Goal: Task Accomplishment & Management: Manage account settings

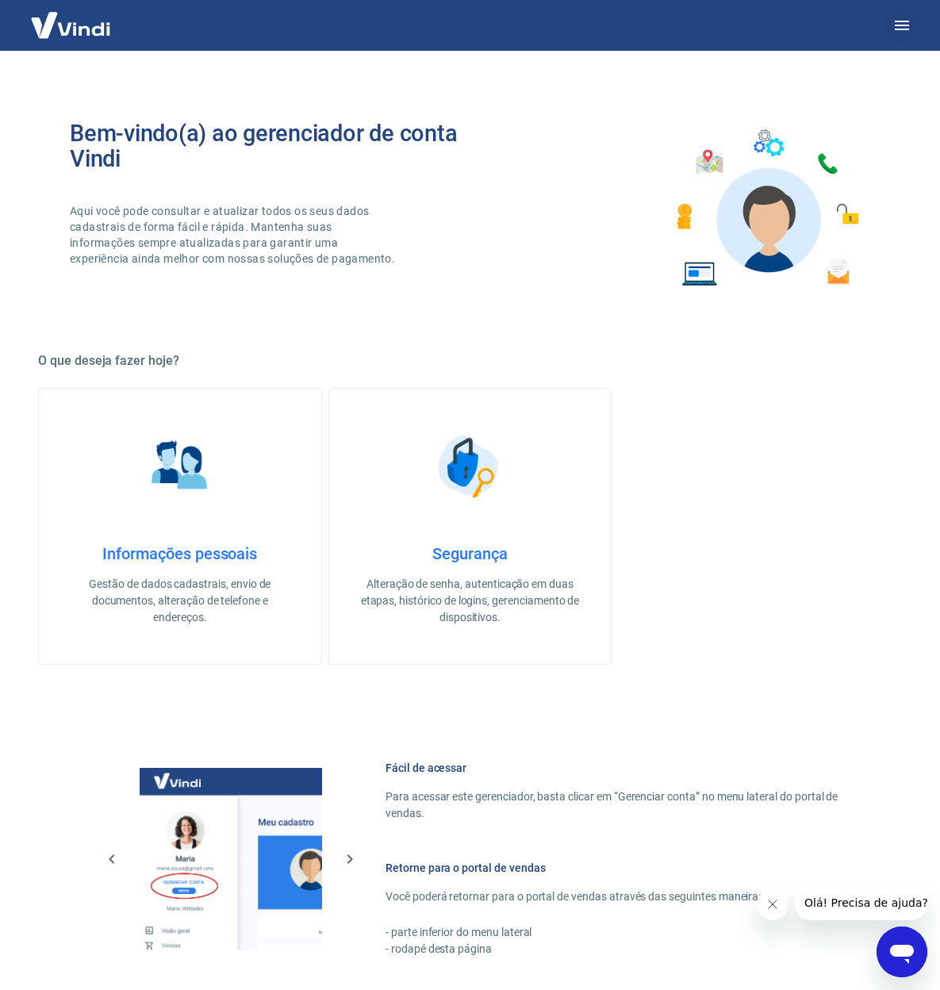
click at [898, 27] on icon "button" at bounding box center [902, 25] width 19 height 19
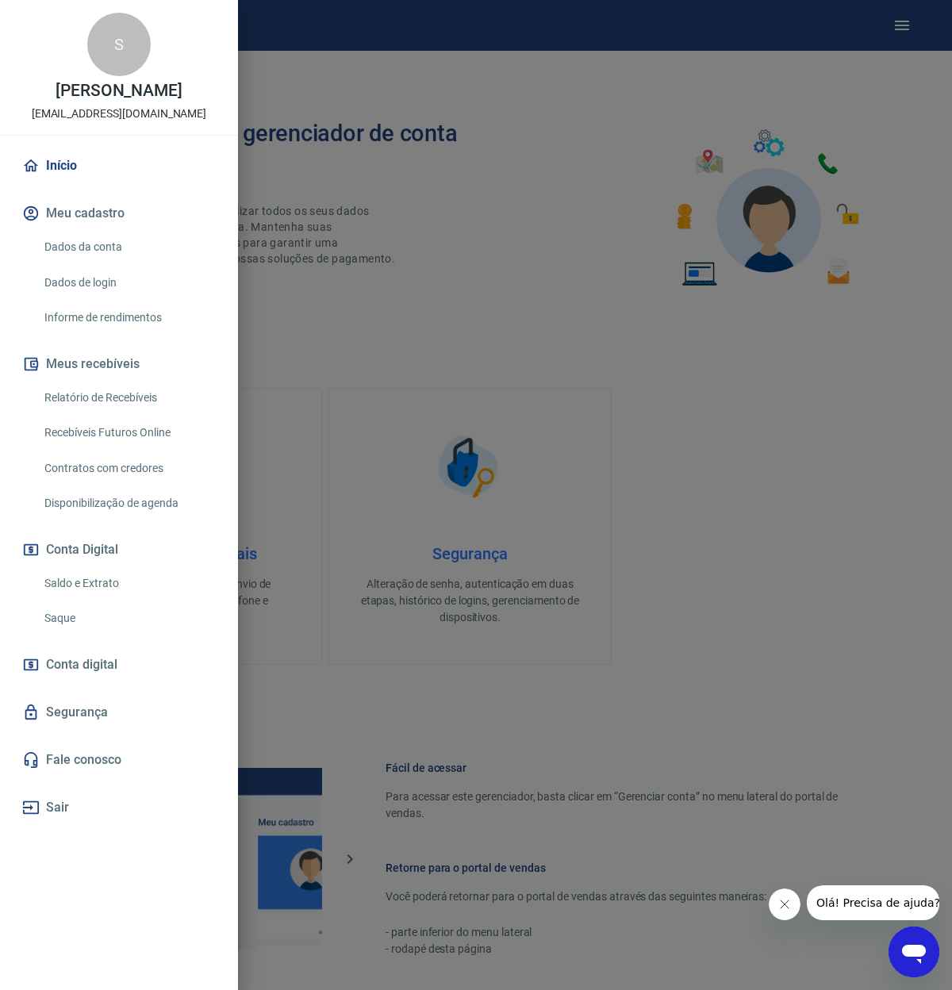
click at [90, 584] on link "Saldo e Extrato" at bounding box center [128, 583] width 181 height 33
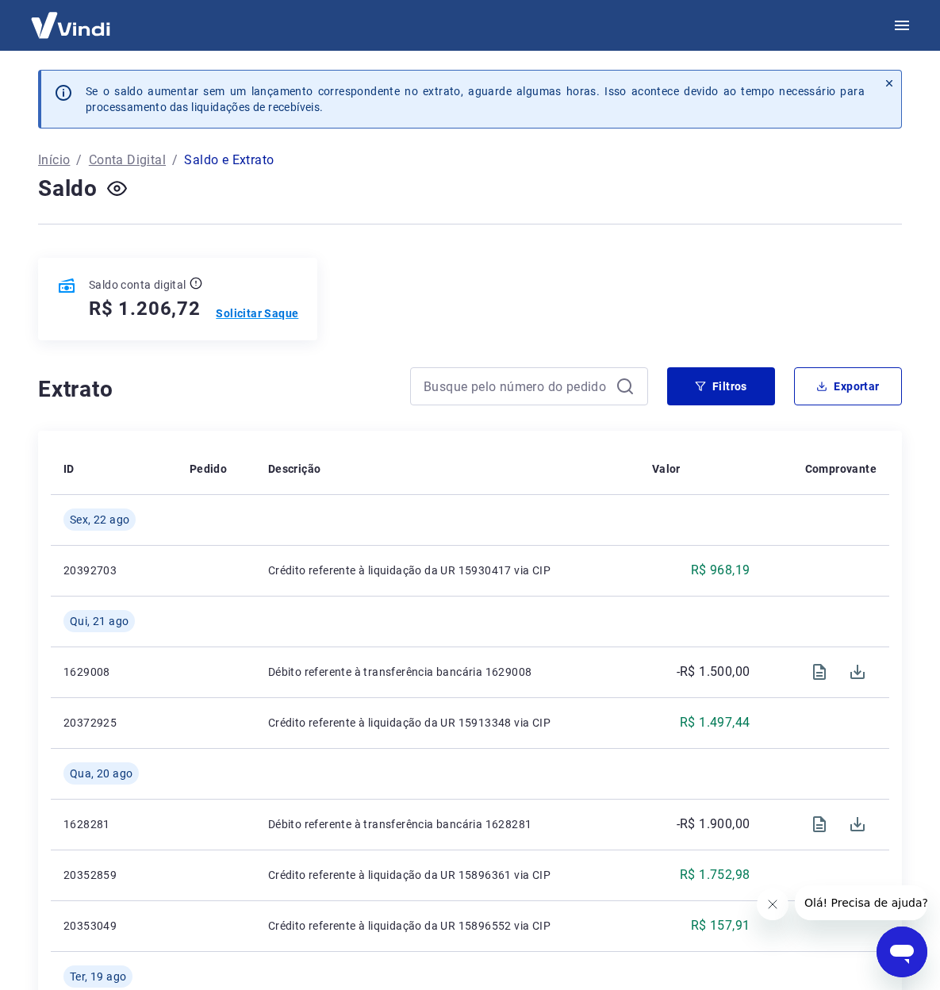
click at [275, 314] on p "Solicitar Saque" at bounding box center [257, 313] width 83 height 16
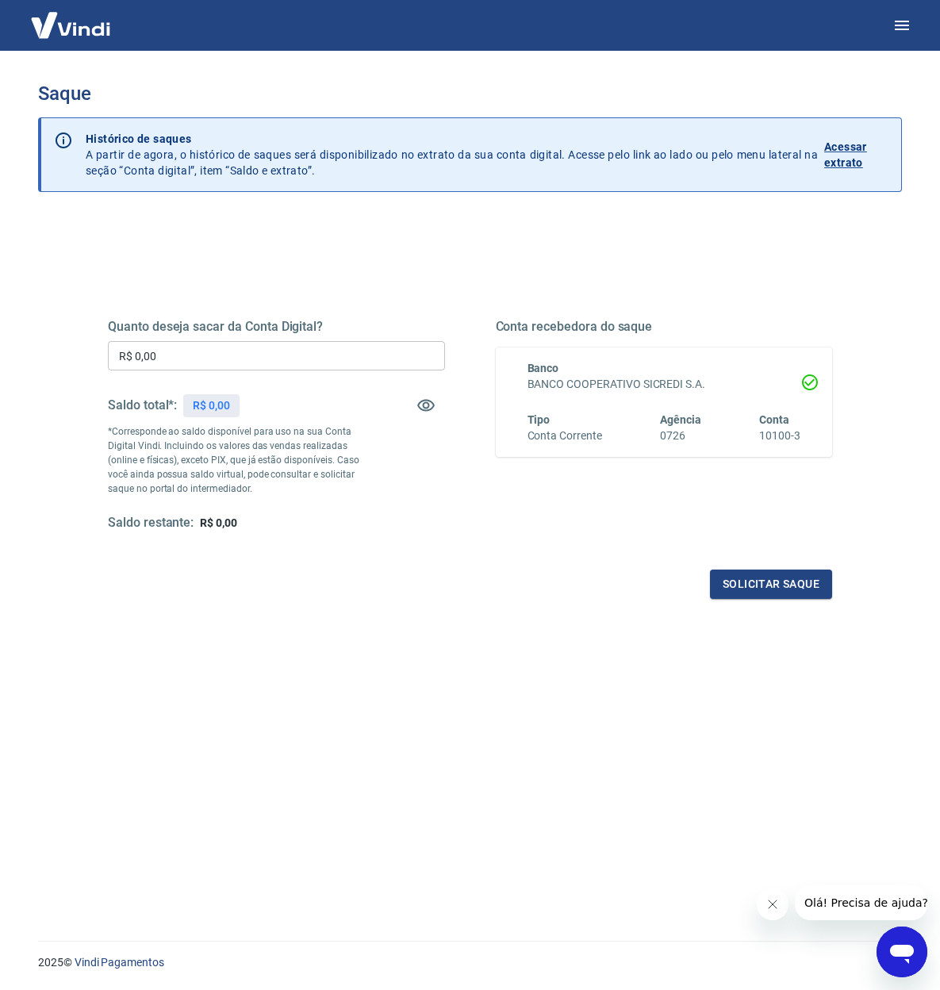
click at [242, 363] on input "R$ 0,00" at bounding box center [276, 355] width 337 height 29
type input "R$ 1.200,00"
click at [751, 581] on button "Solicitar saque" at bounding box center [771, 584] width 122 height 29
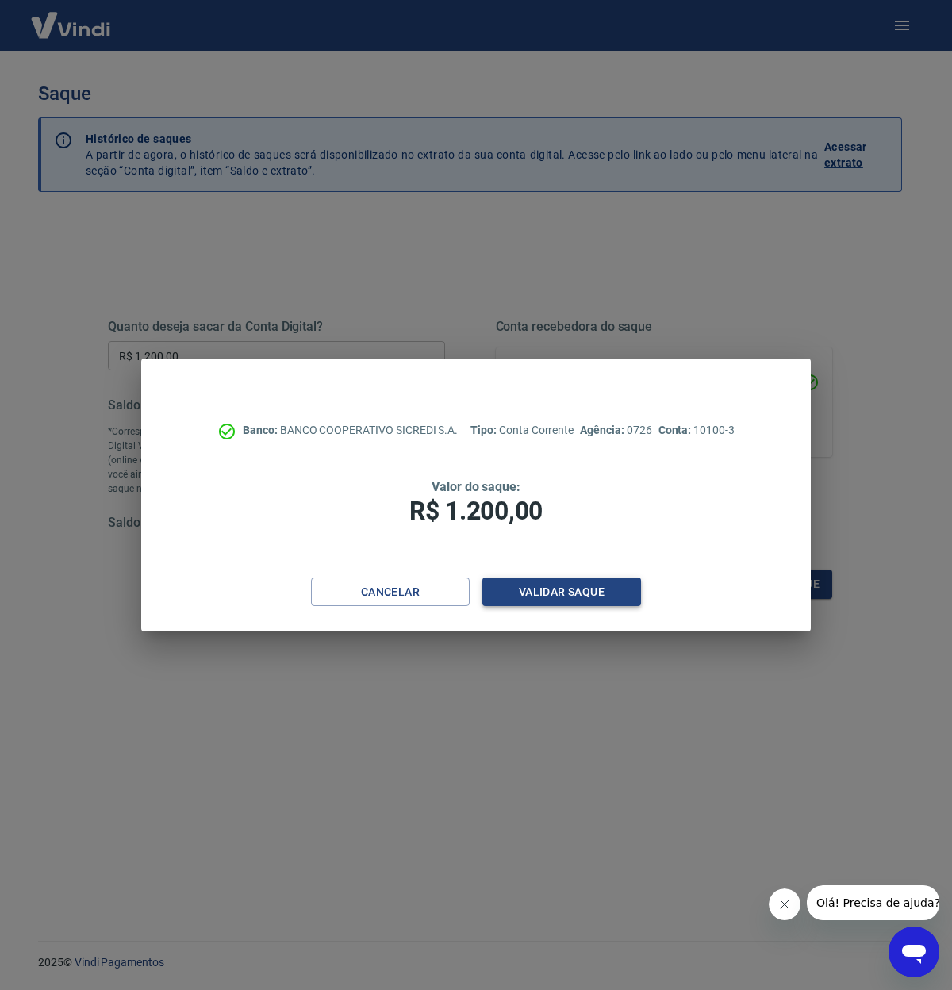
click at [593, 599] on button "Validar saque" at bounding box center [561, 592] width 159 height 29
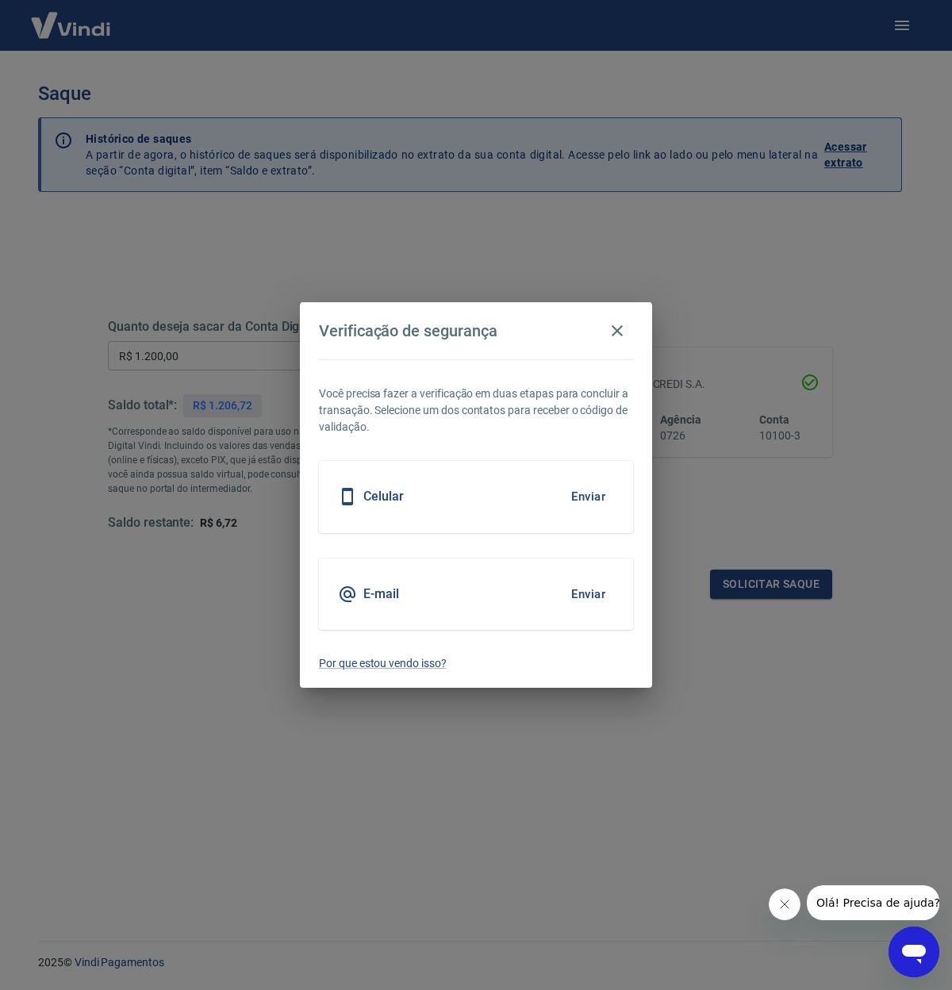
click at [595, 593] on button "Enviar" at bounding box center [589, 594] width 52 height 33
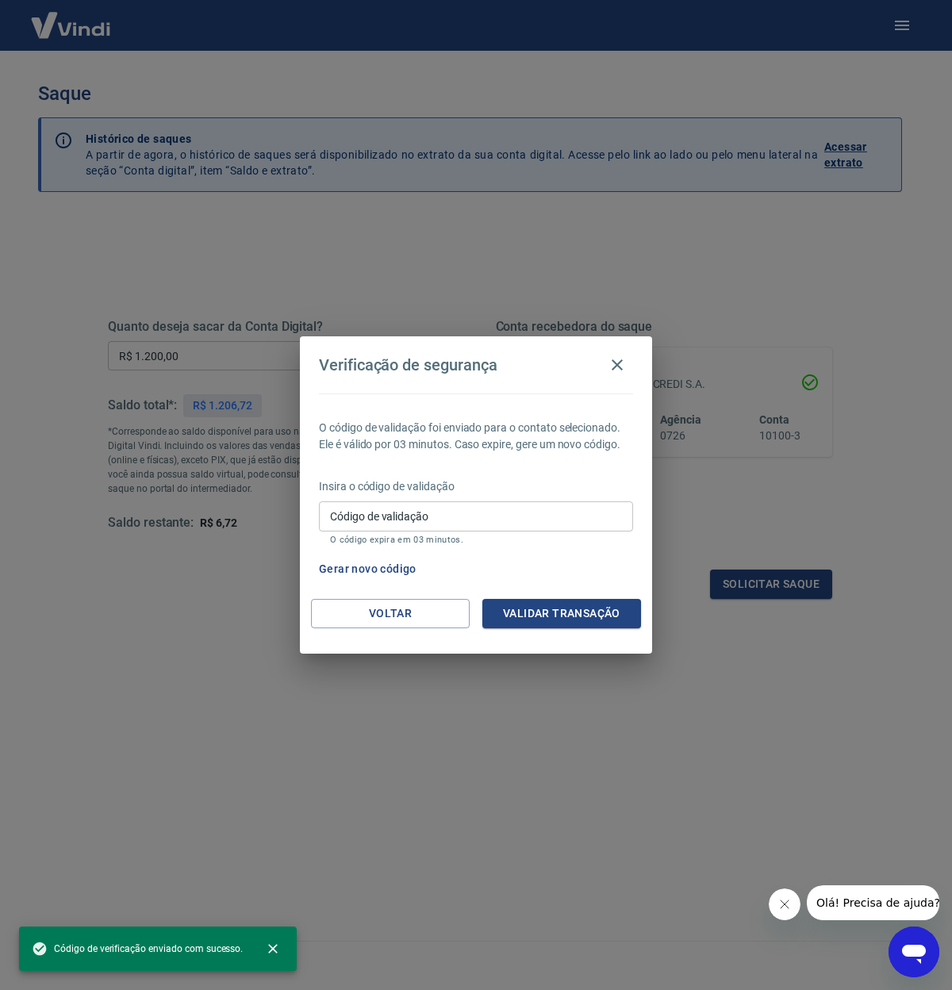
click at [445, 517] on input "Código de validação" at bounding box center [476, 515] width 314 height 29
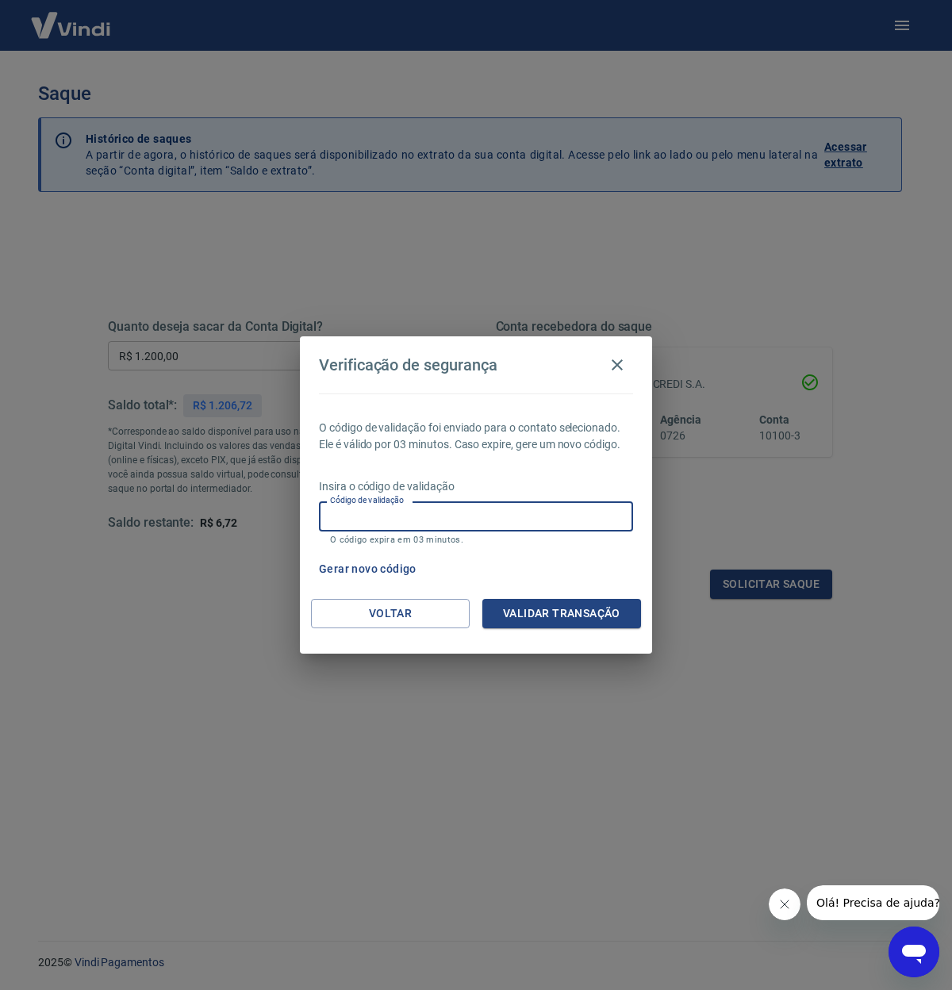
click at [426, 524] on input "Código de validação" at bounding box center [476, 515] width 314 height 29
type input "806632"
click at [605, 610] on button "Validar transação" at bounding box center [561, 613] width 159 height 29
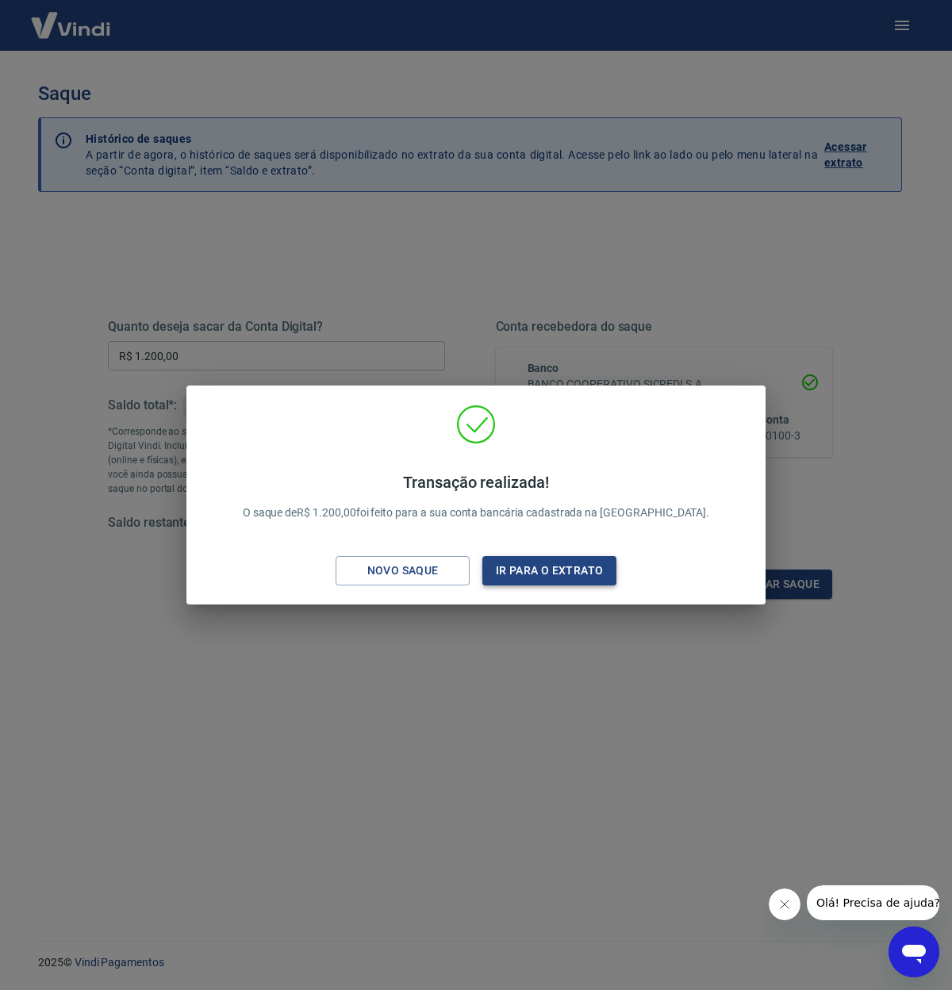
click at [551, 566] on button "Ir para o extrato" at bounding box center [549, 570] width 134 height 29
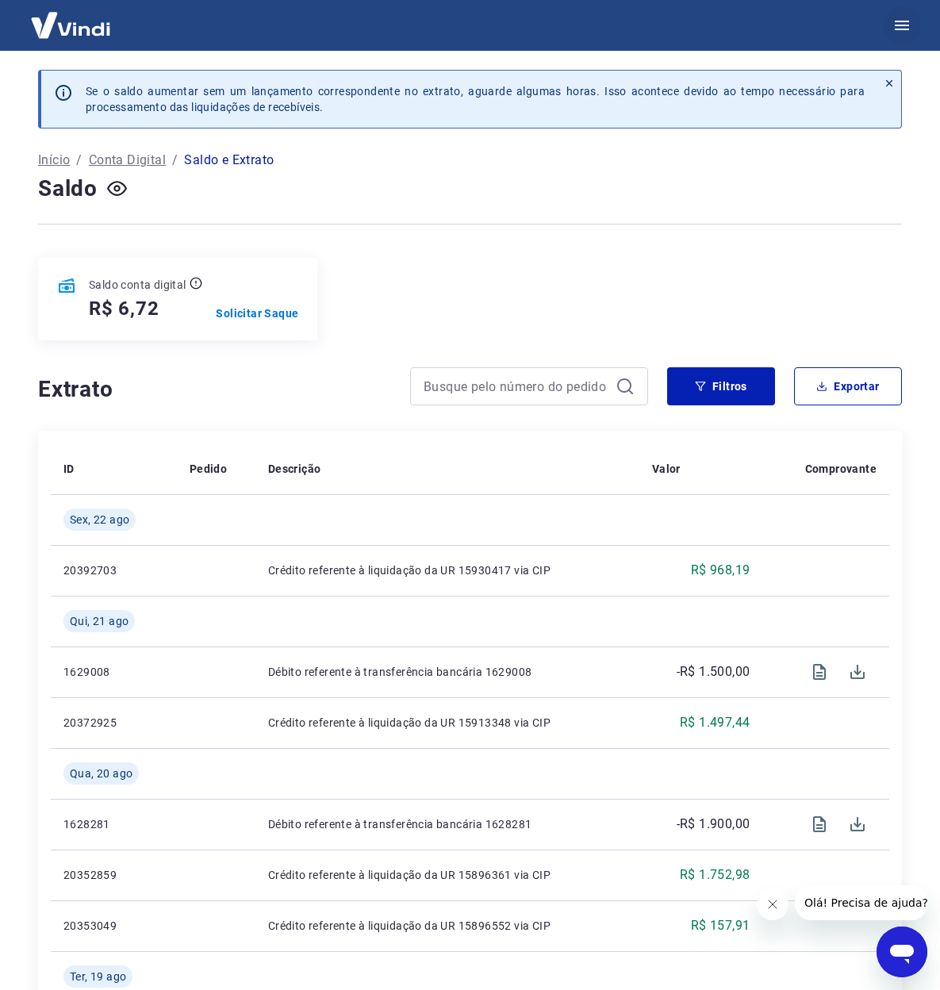
click at [906, 24] on icon "button" at bounding box center [902, 25] width 19 height 19
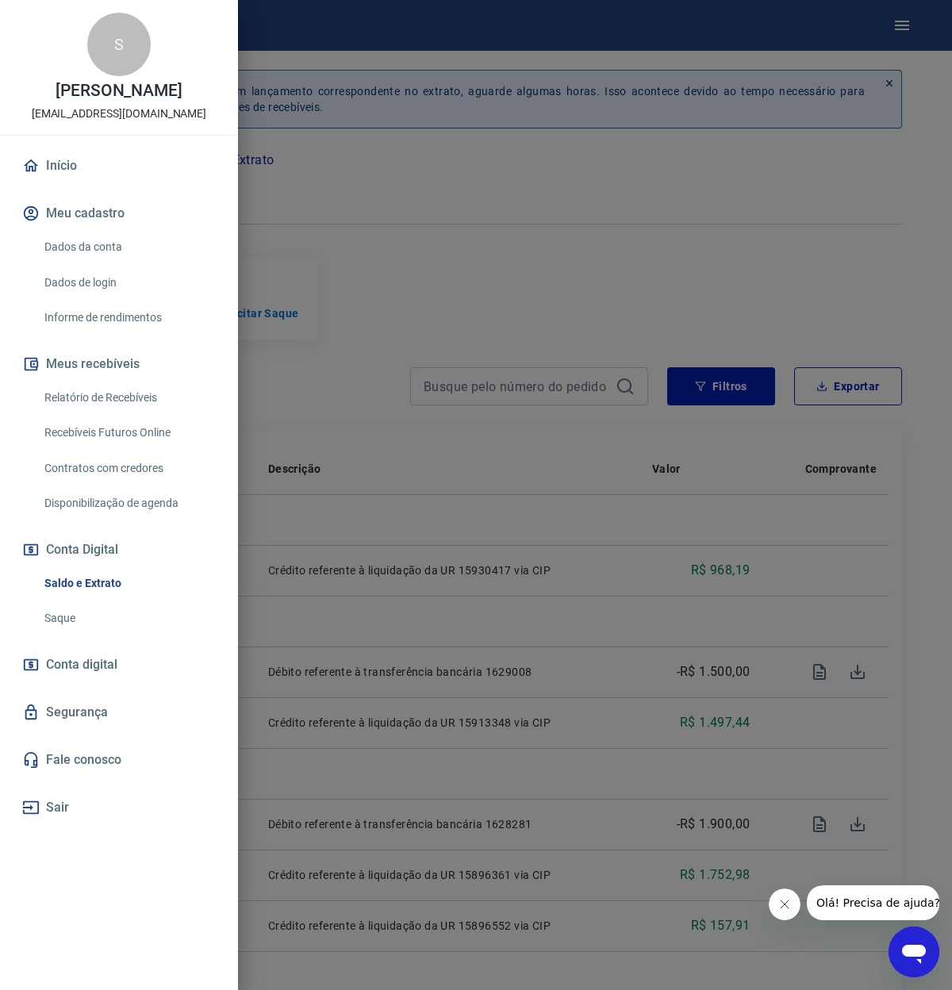
click at [125, 397] on link "Relatório de Recebíveis" at bounding box center [128, 398] width 181 height 33
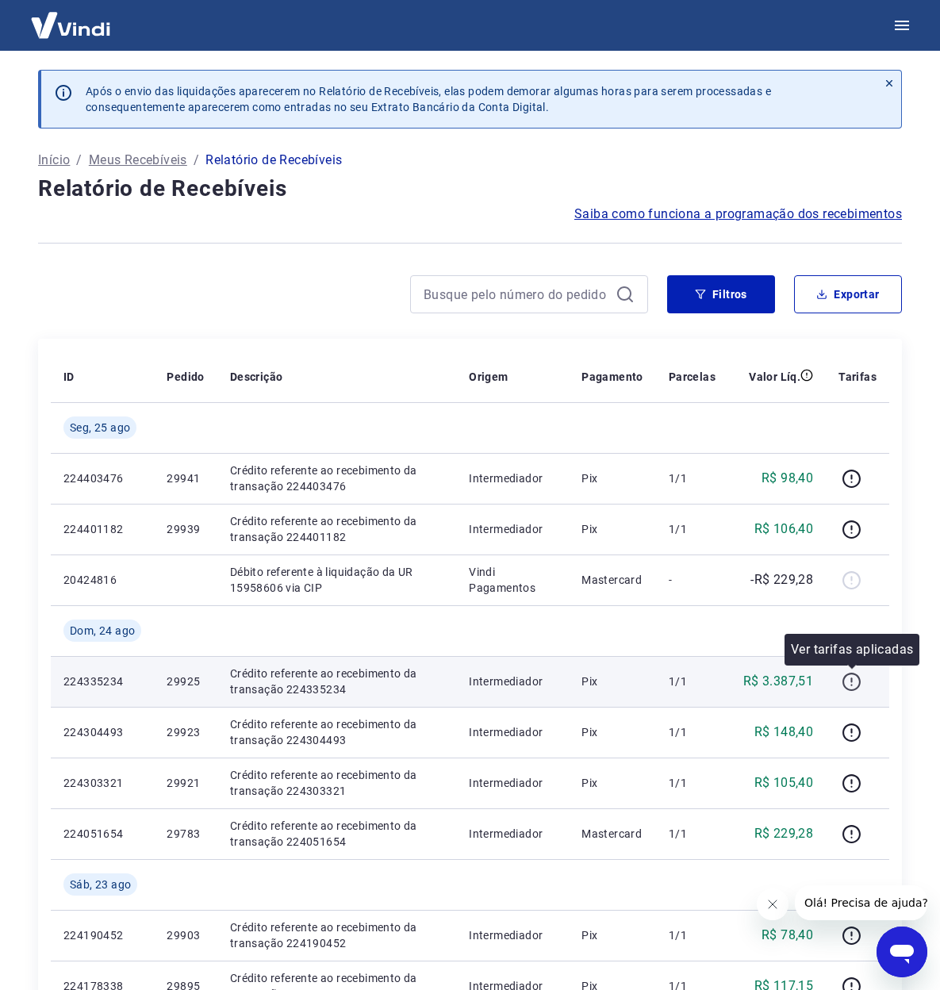
click at [850, 685] on icon "button" at bounding box center [852, 682] width 20 height 20
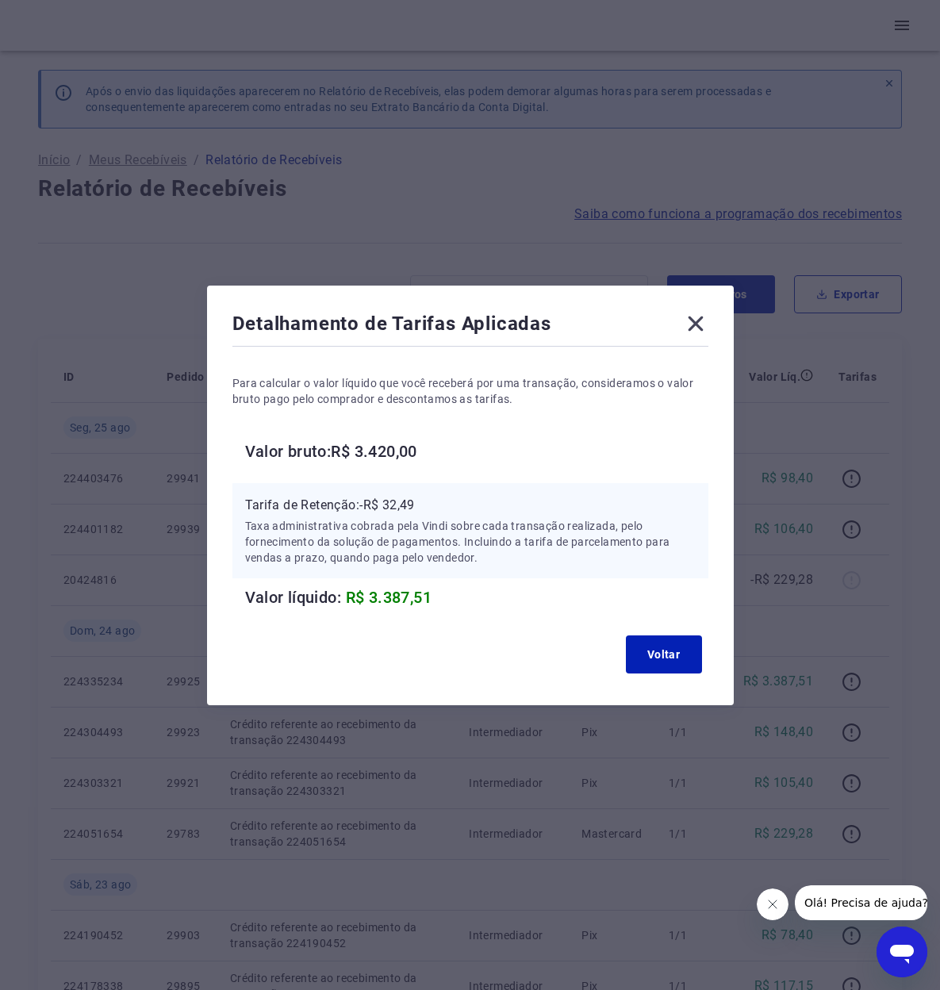
click at [703, 326] on icon at bounding box center [695, 323] width 15 height 15
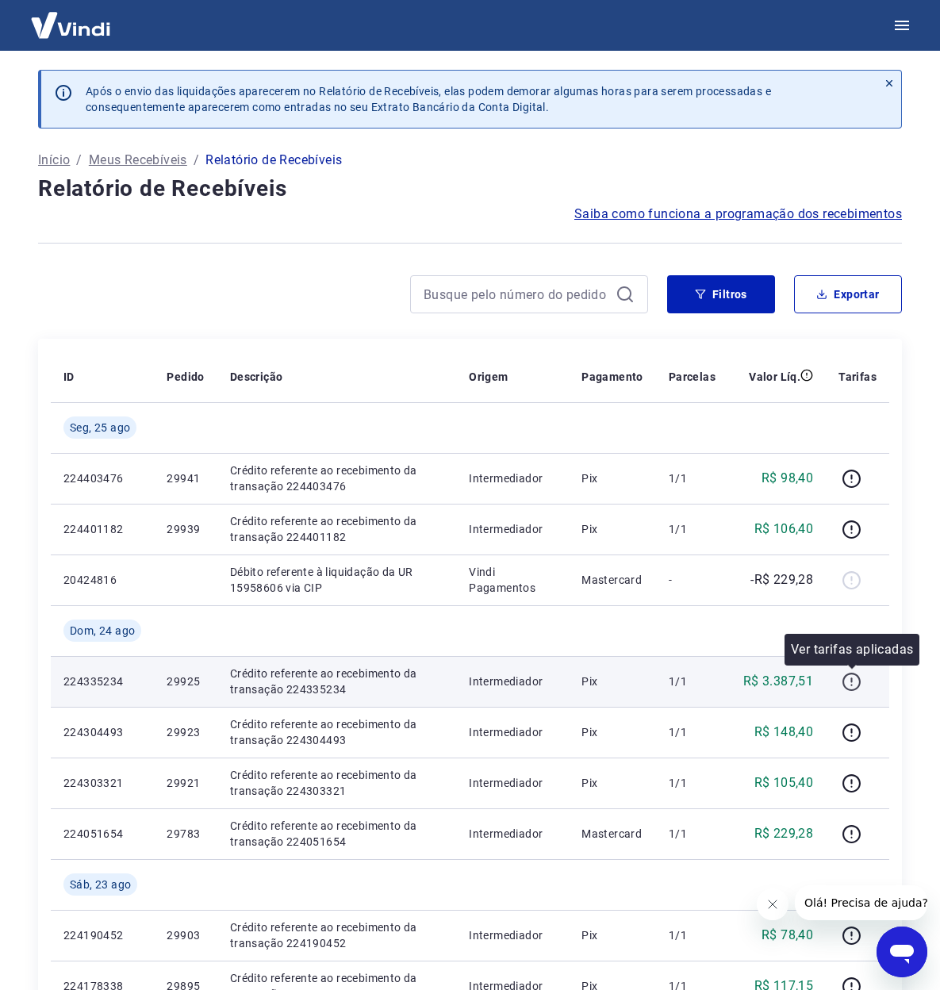
click at [851, 678] on icon "button" at bounding box center [852, 682] width 20 height 20
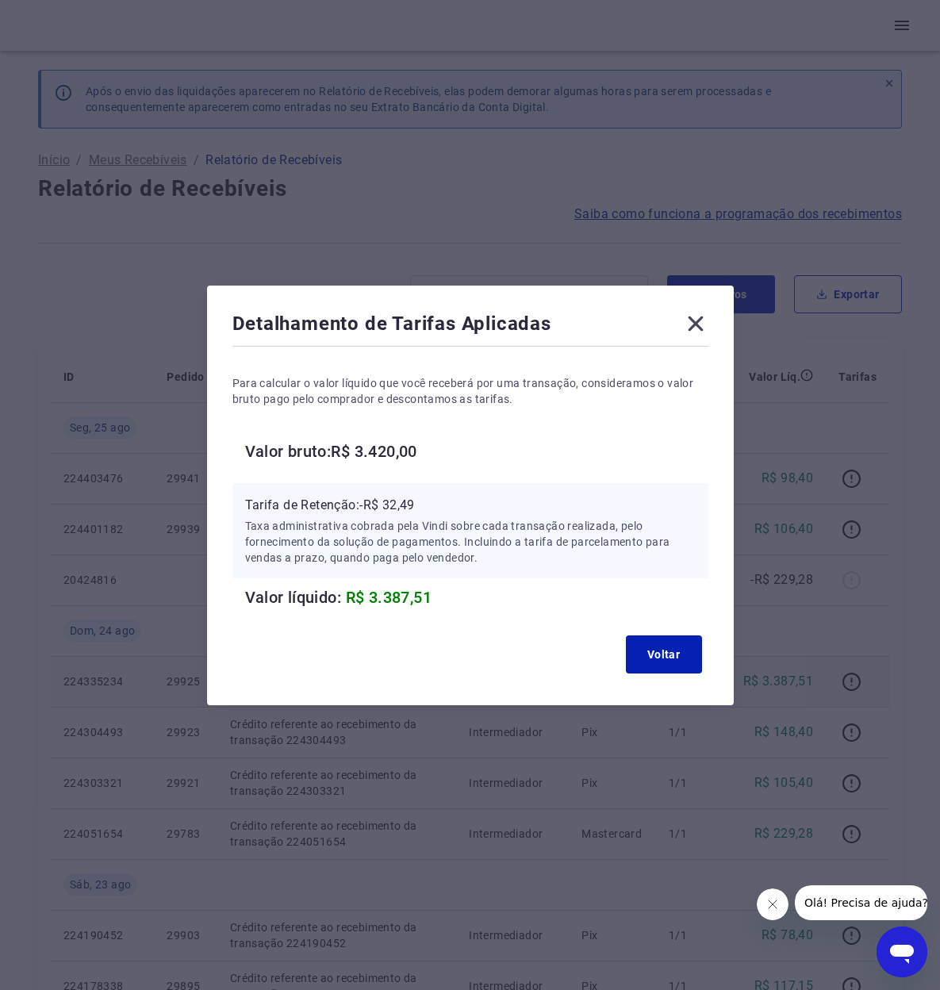
click at [698, 317] on icon at bounding box center [695, 323] width 25 height 25
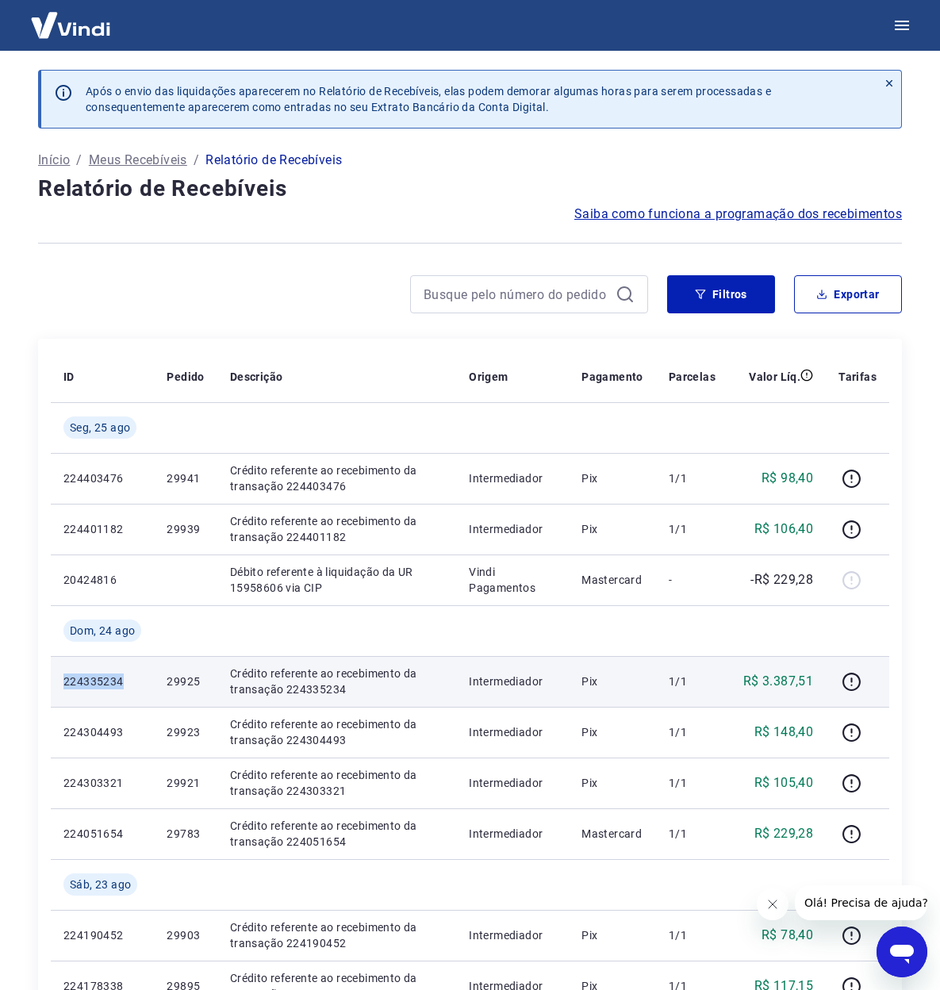
drag, startPoint x: 59, startPoint y: 682, endPoint x: 121, endPoint y: 684, distance: 61.9
click at [121, 684] on td "224335234" at bounding box center [102, 681] width 103 height 51
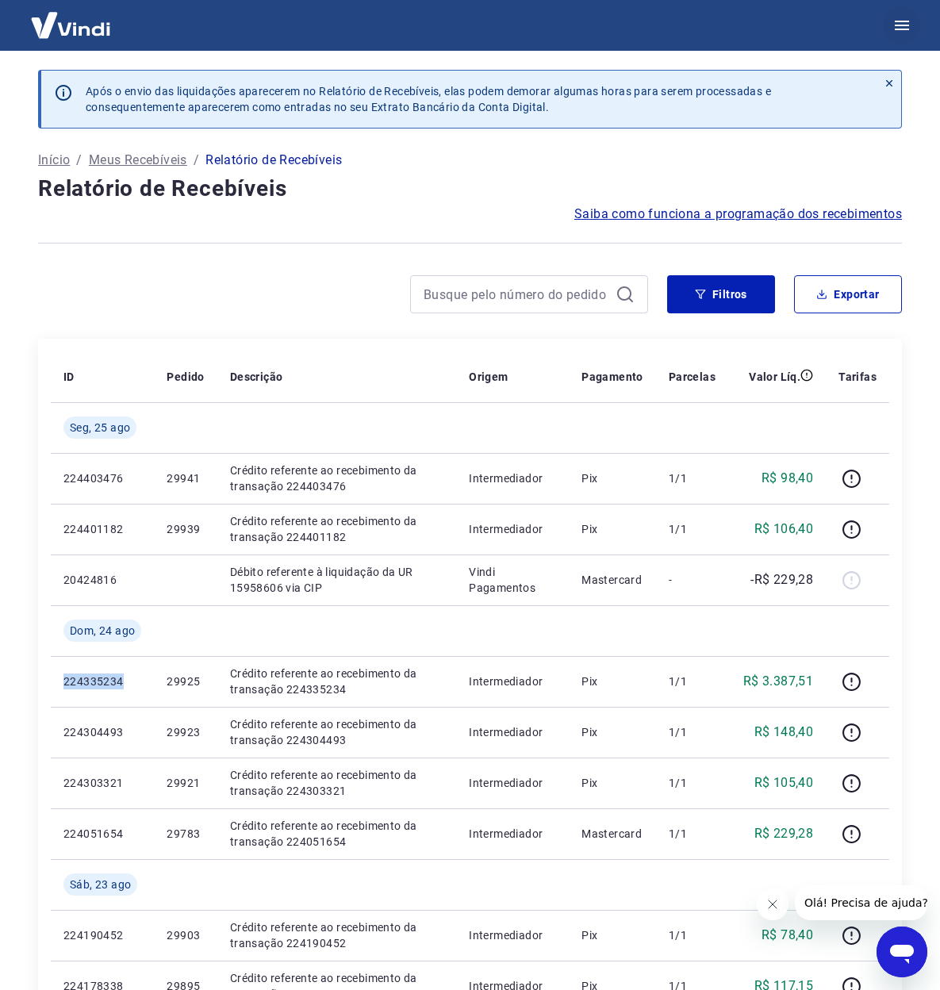
click at [895, 32] on icon "button" at bounding box center [902, 25] width 19 height 19
